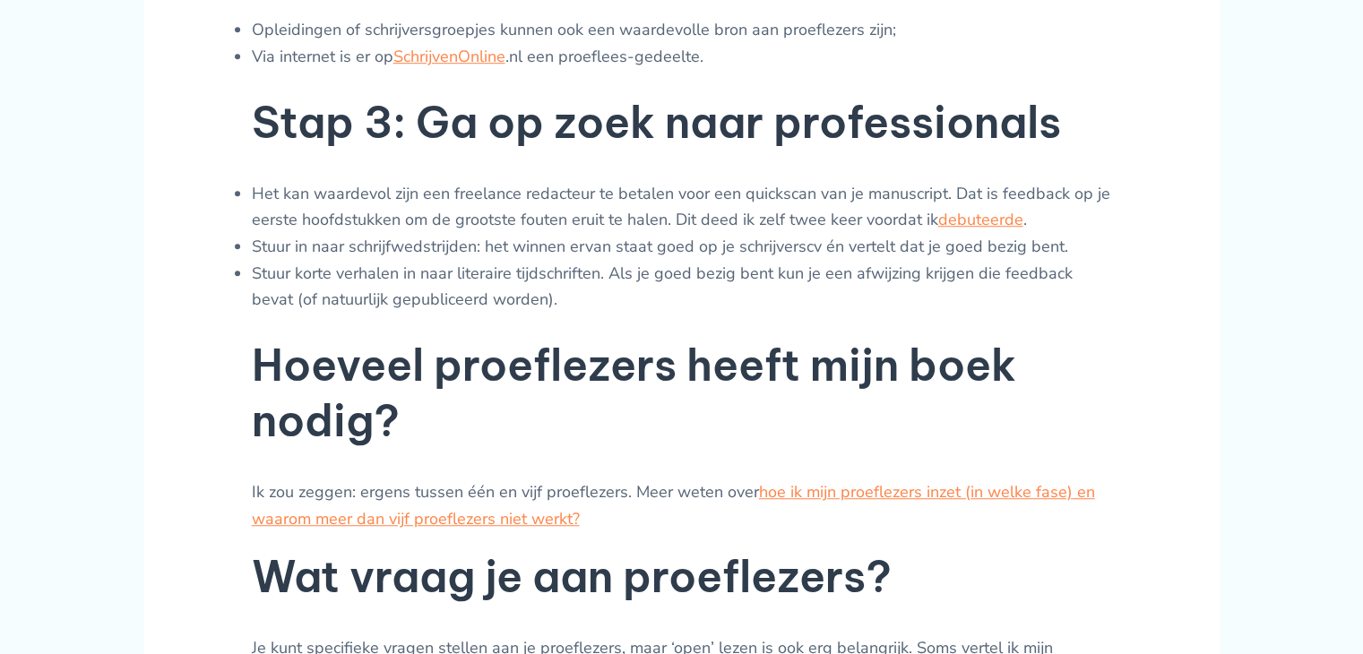
scroll to position [1265, 0]
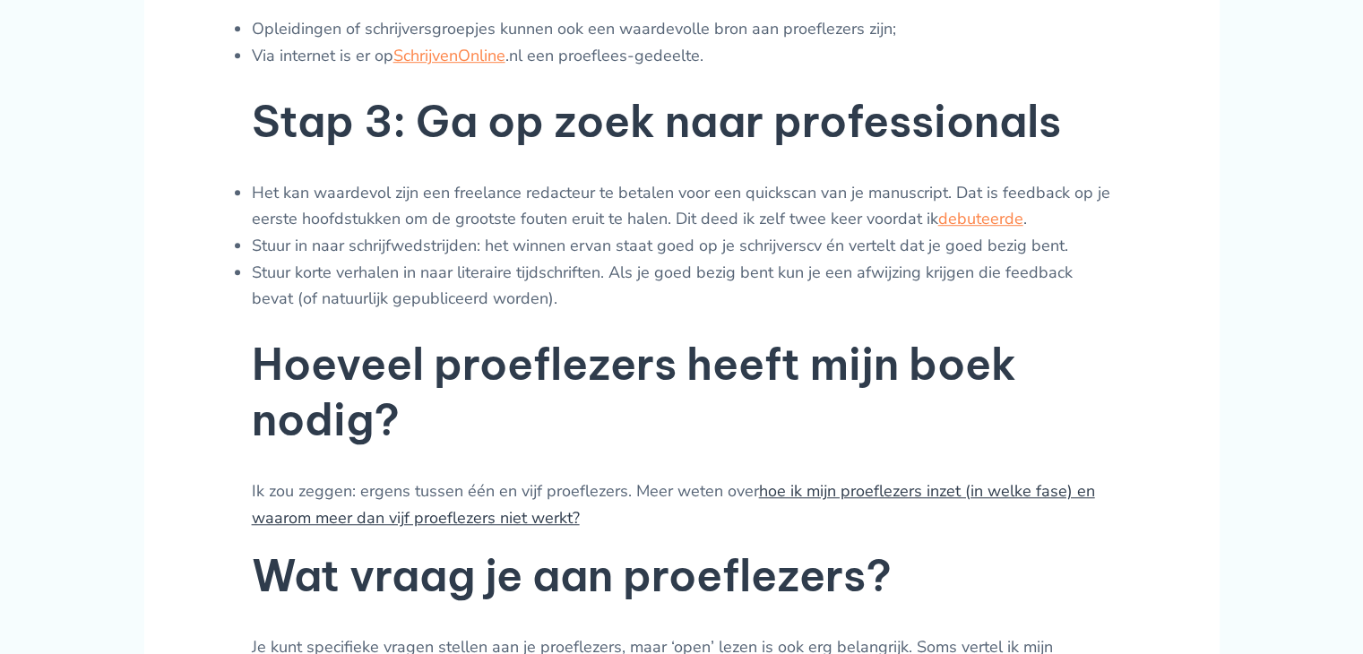
click at [832, 484] on link "hoe ik mijn proeflezers inzet (in welke fase) en waarom meer dan vijf proefleze…" at bounding box center [673, 504] width 843 height 48
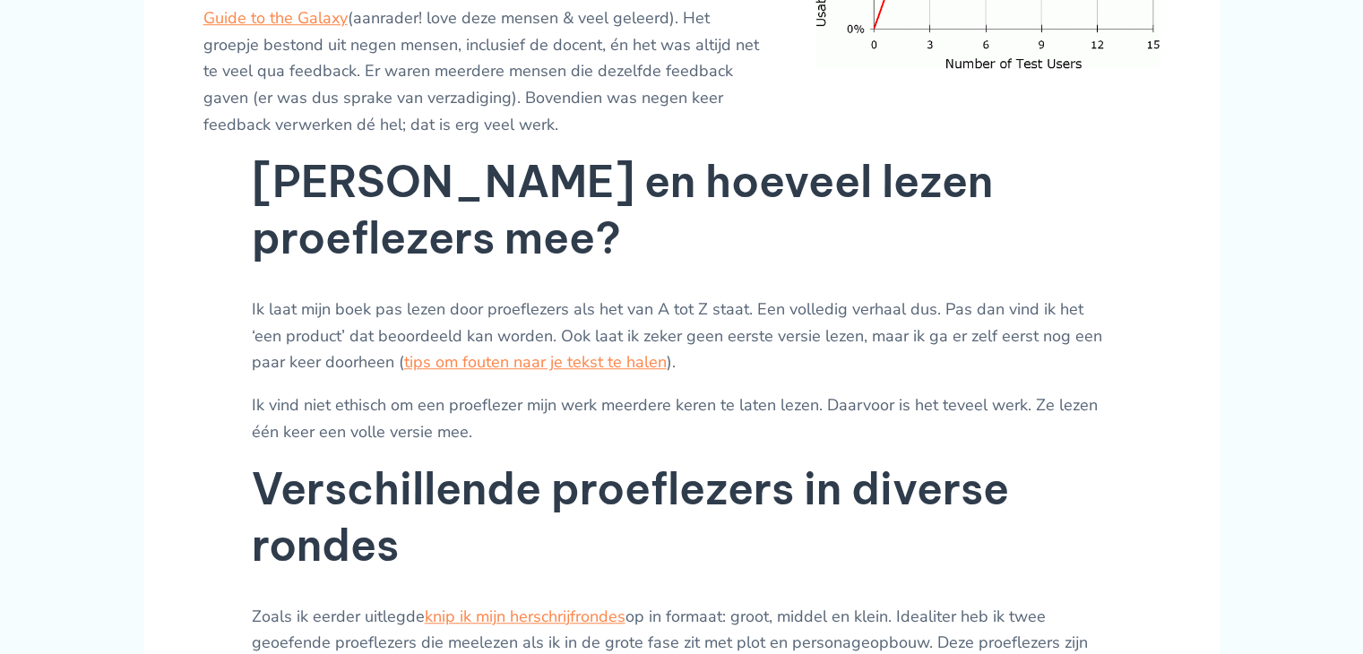
scroll to position [1254, 0]
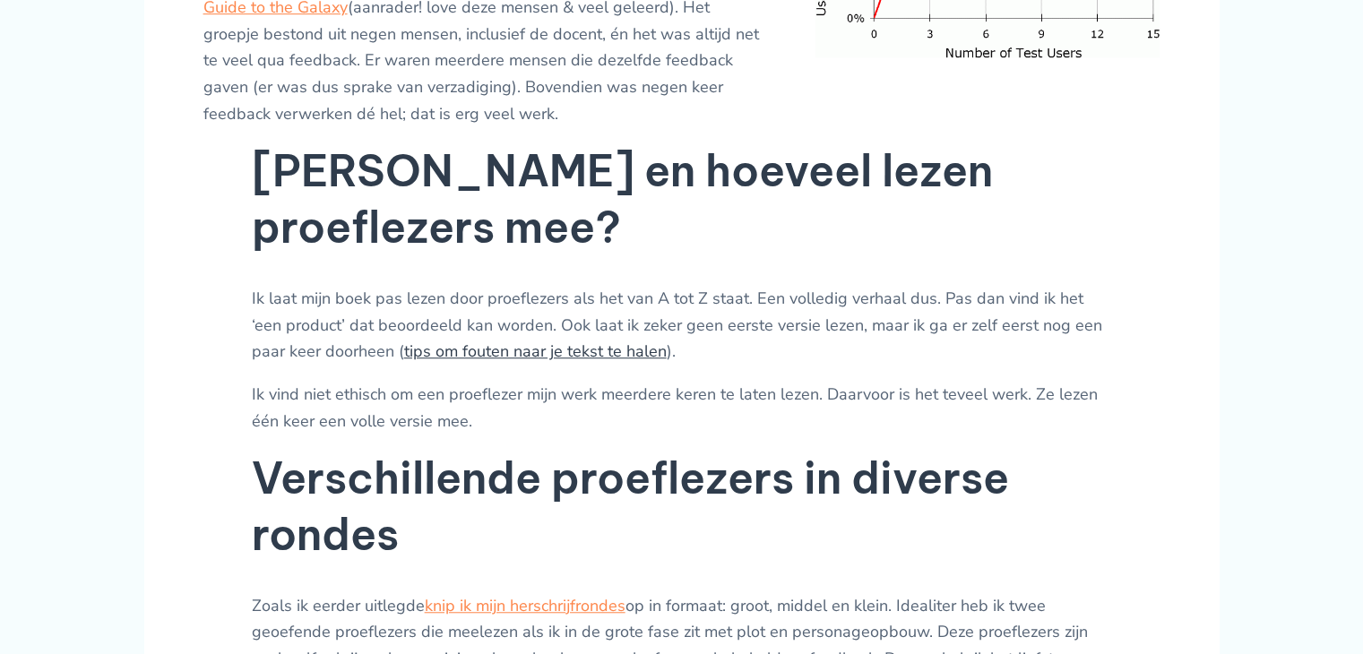
click at [495, 362] on link "tips om fouten naar je tekst te halen" at bounding box center [535, 351] width 263 height 22
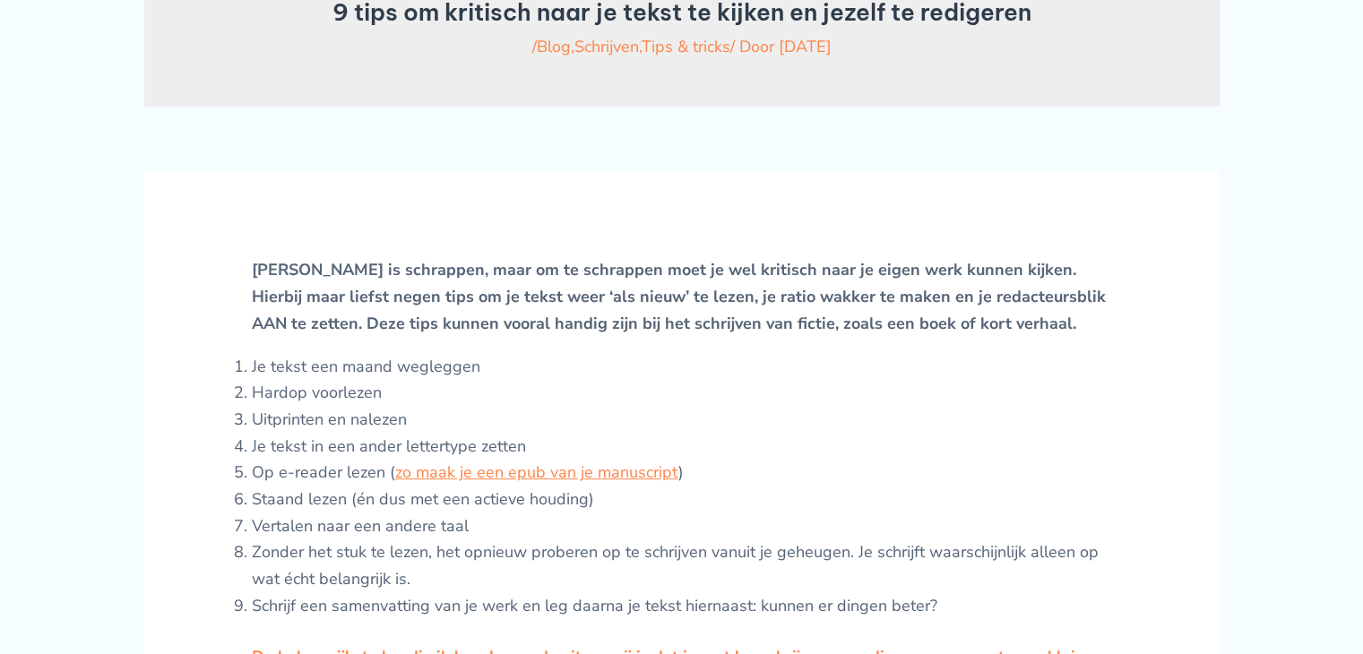
scroll to position [647, 0]
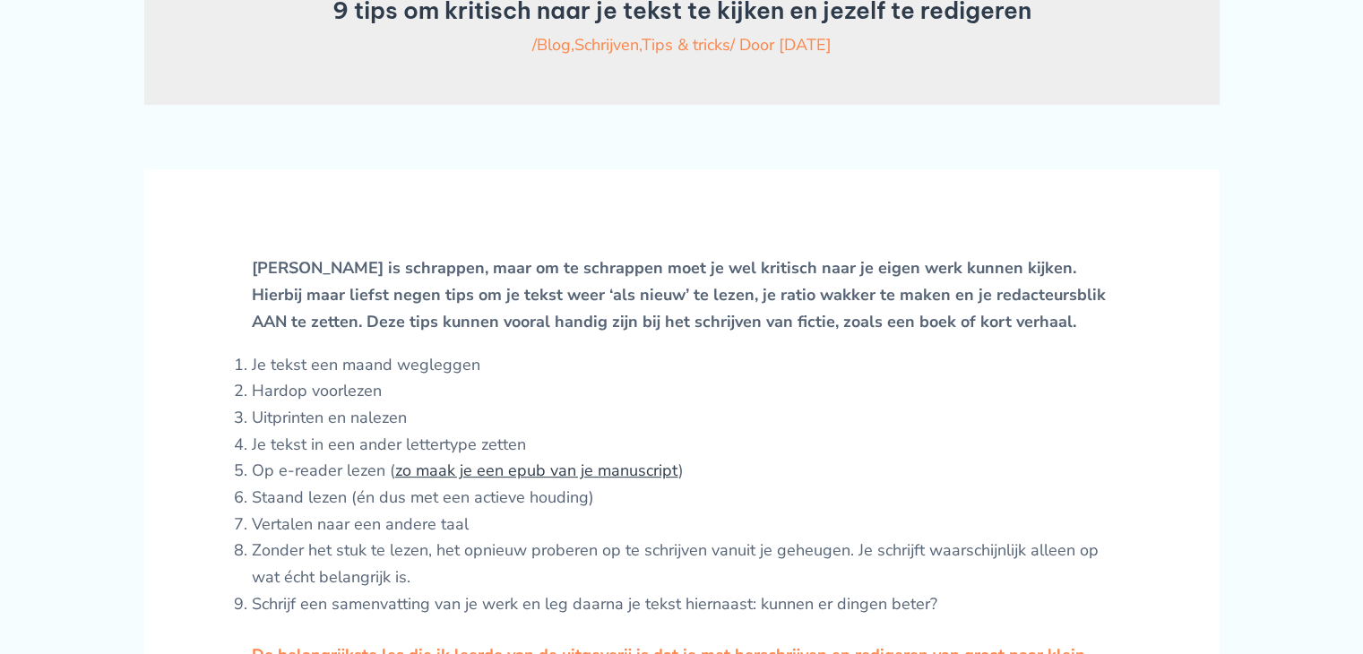
click at [582, 481] on link "zo maak je een epub van je manuscript" at bounding box center [536, 471] width 283 height 22
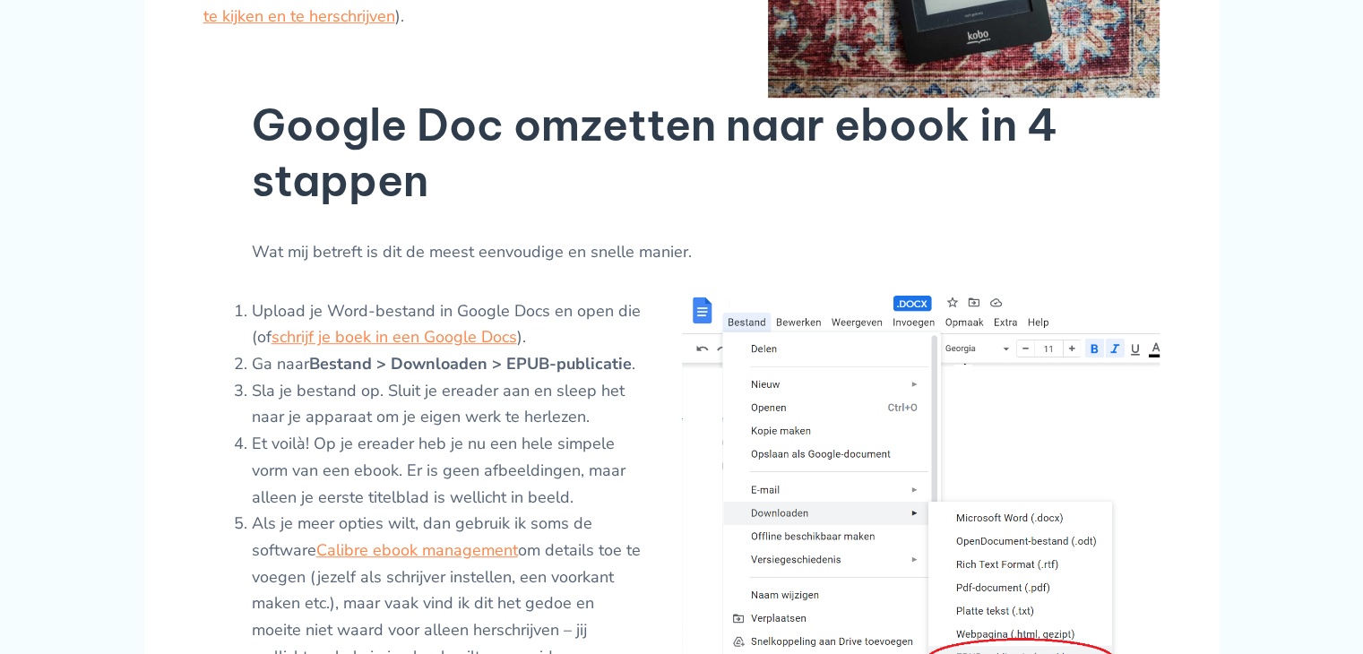
scroll to position [1183, 0]
